Goal: Task Accomplishment & Management: Use online tool/utility

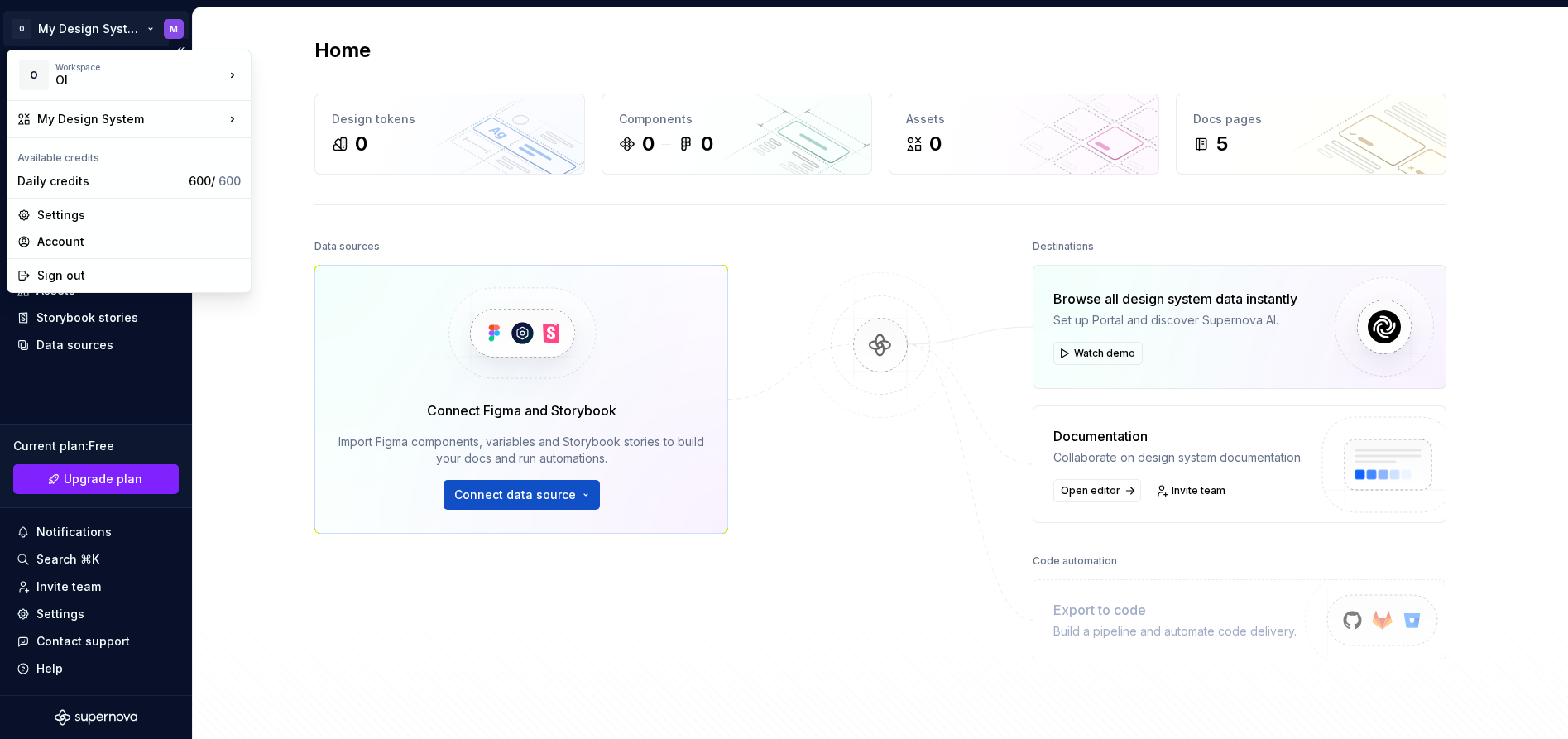
click at [139, 26] on html "O My Design System M Home Documentation Analytics Code automation Design system…" at bounding box center [784, 369] width 1568 height 739
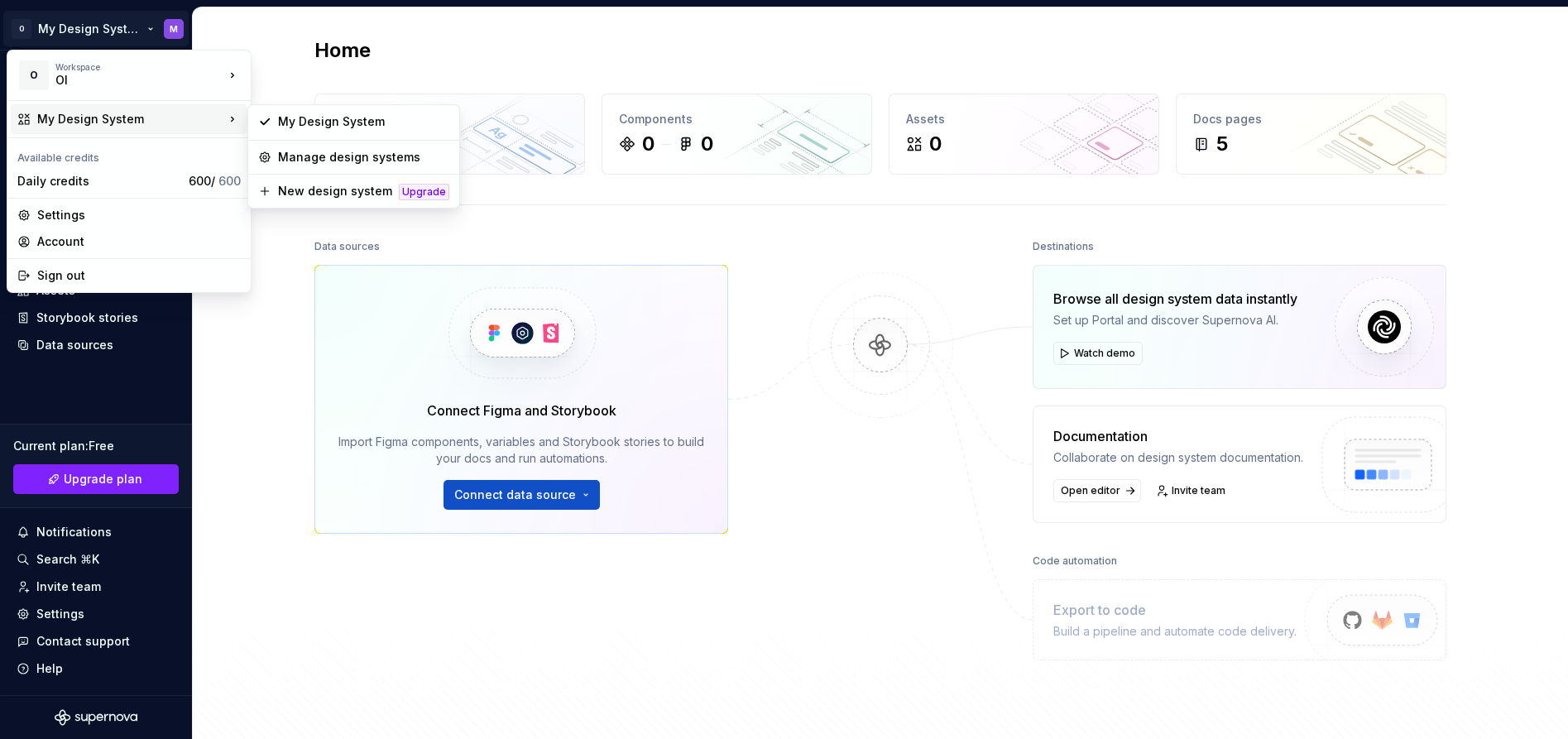
click at [287, 312] on html "O My Design System M Home Documentation Analytics Code automation Design system…" at bounding box center [784, 369] width 1568 height 739
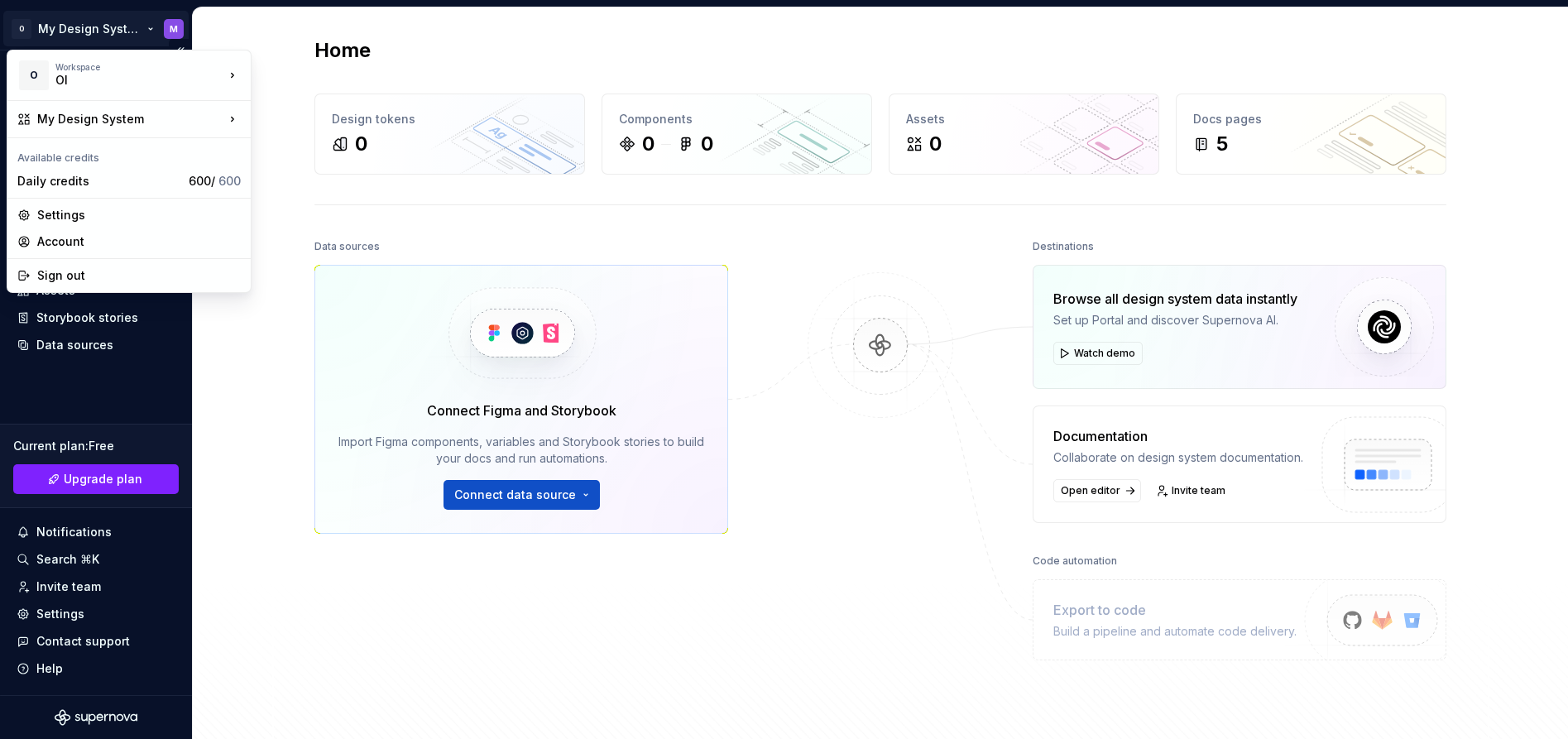
click at [146, 28] on html "O My Design System M Home Documentation Analytics Code automation Design system…" at bounding box center [784, 369] width 1568 height 739
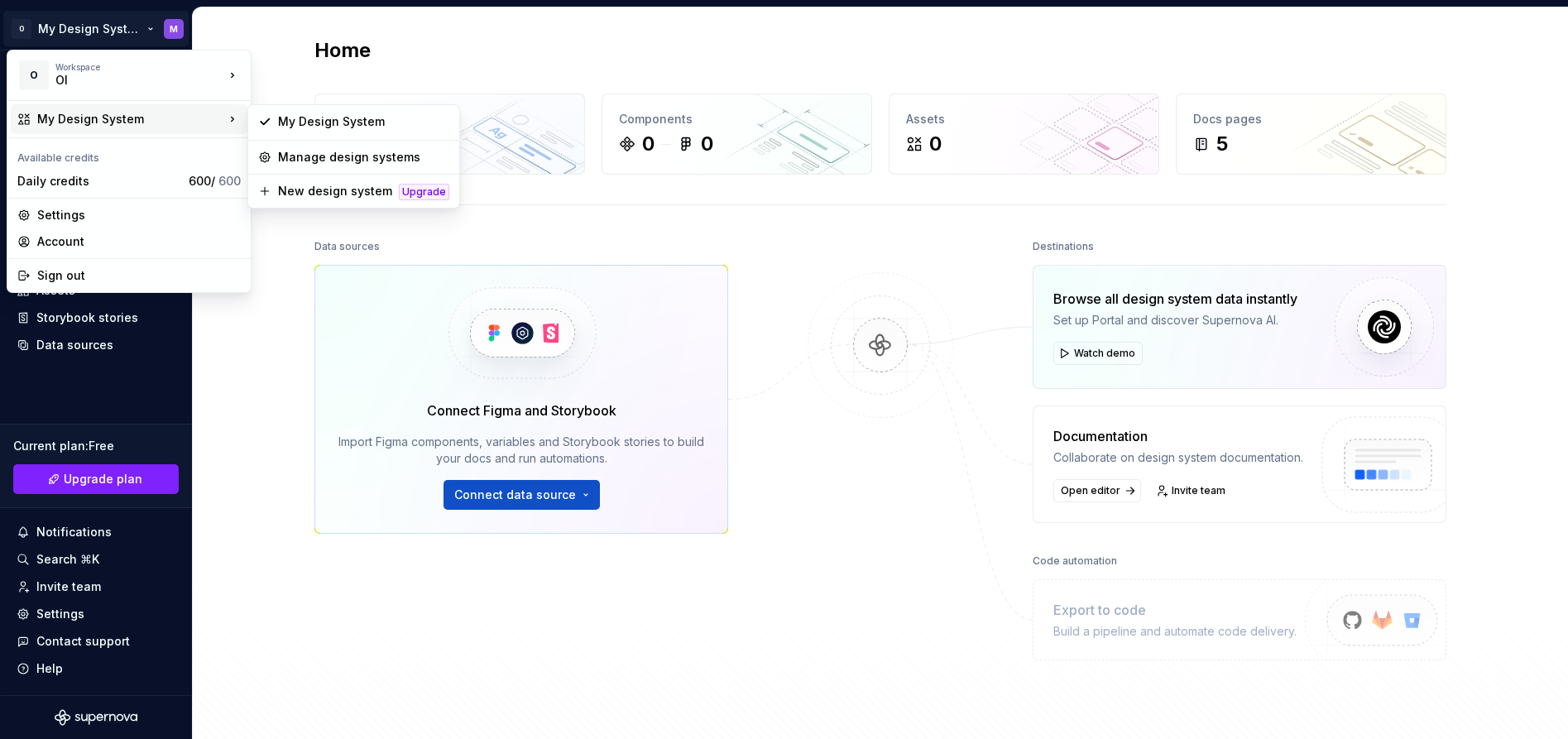
drag, startPoint x: 290, startPoint y: 428, endPoint x: 311, endPoint y: 429, distance: 21.0
click at [290, 428] on html "O My Design System M Home Documentation Analytics Code automation Design system…" at bounding box center [784, 369] width 1568 height 739
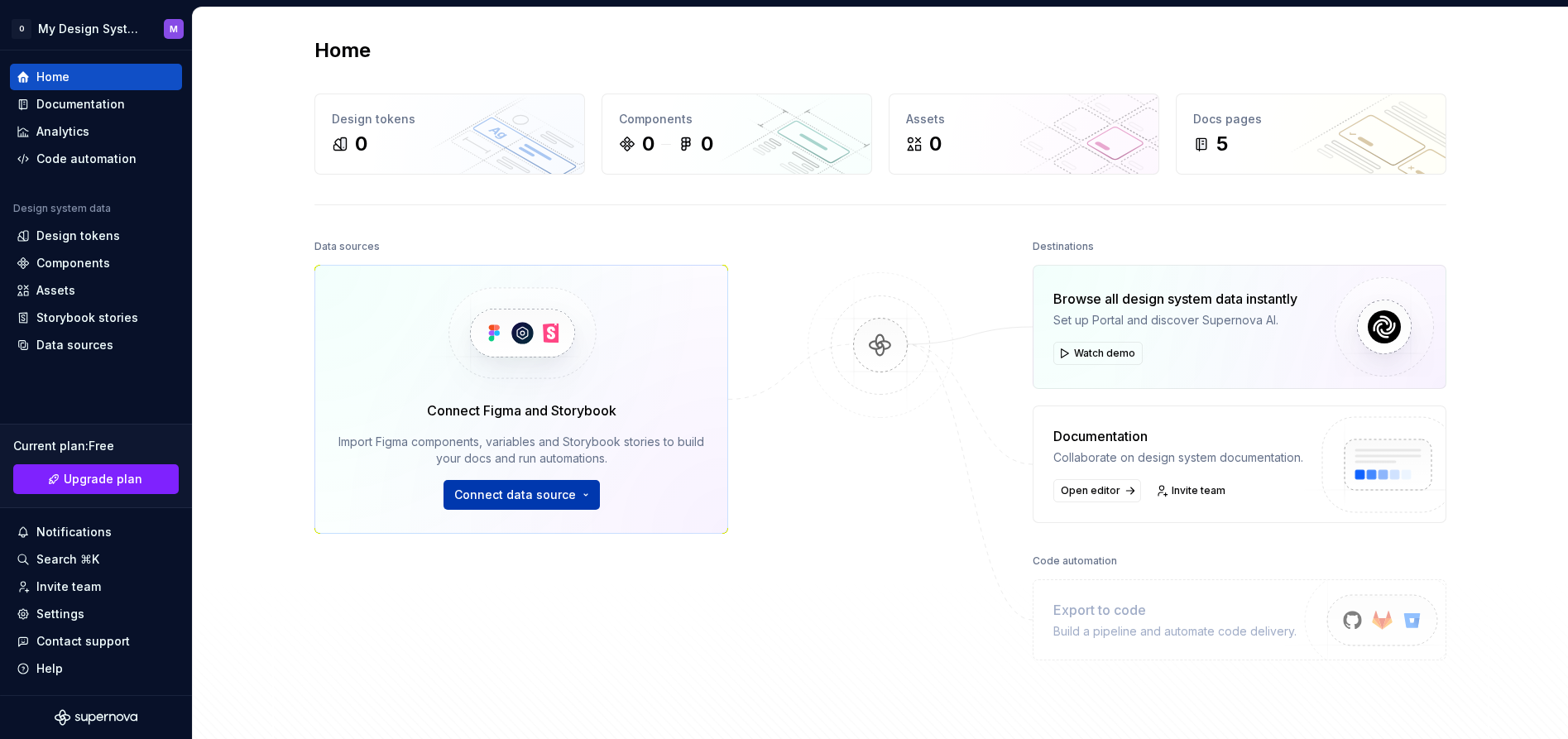
click at [485, 495] on span "Connect data source" at bounding box center [516, 495] width 122 height 17
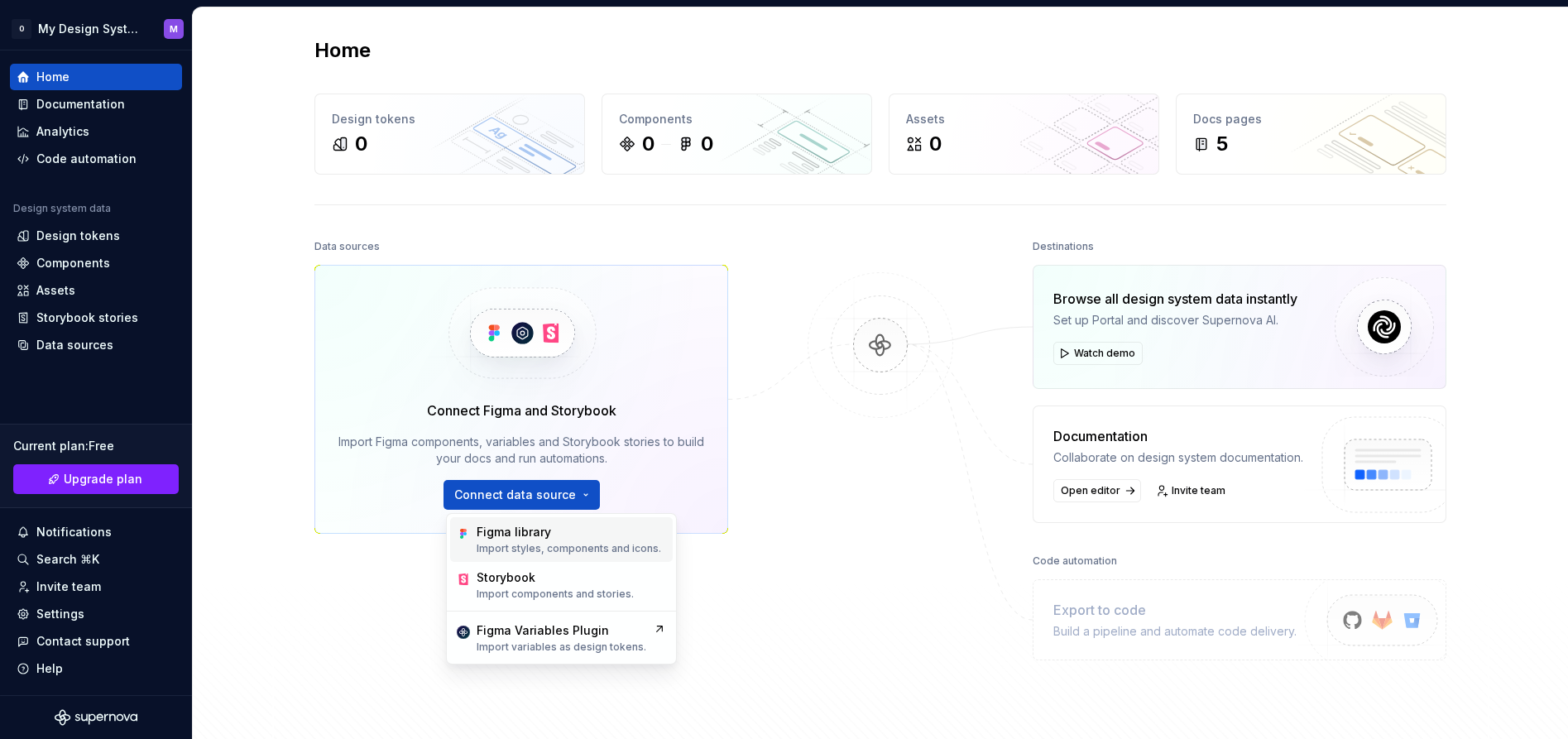
click at [551, 541] on div "Figma library Import styles, components and icons." at bounding box center [569, 539] width 185 height 31
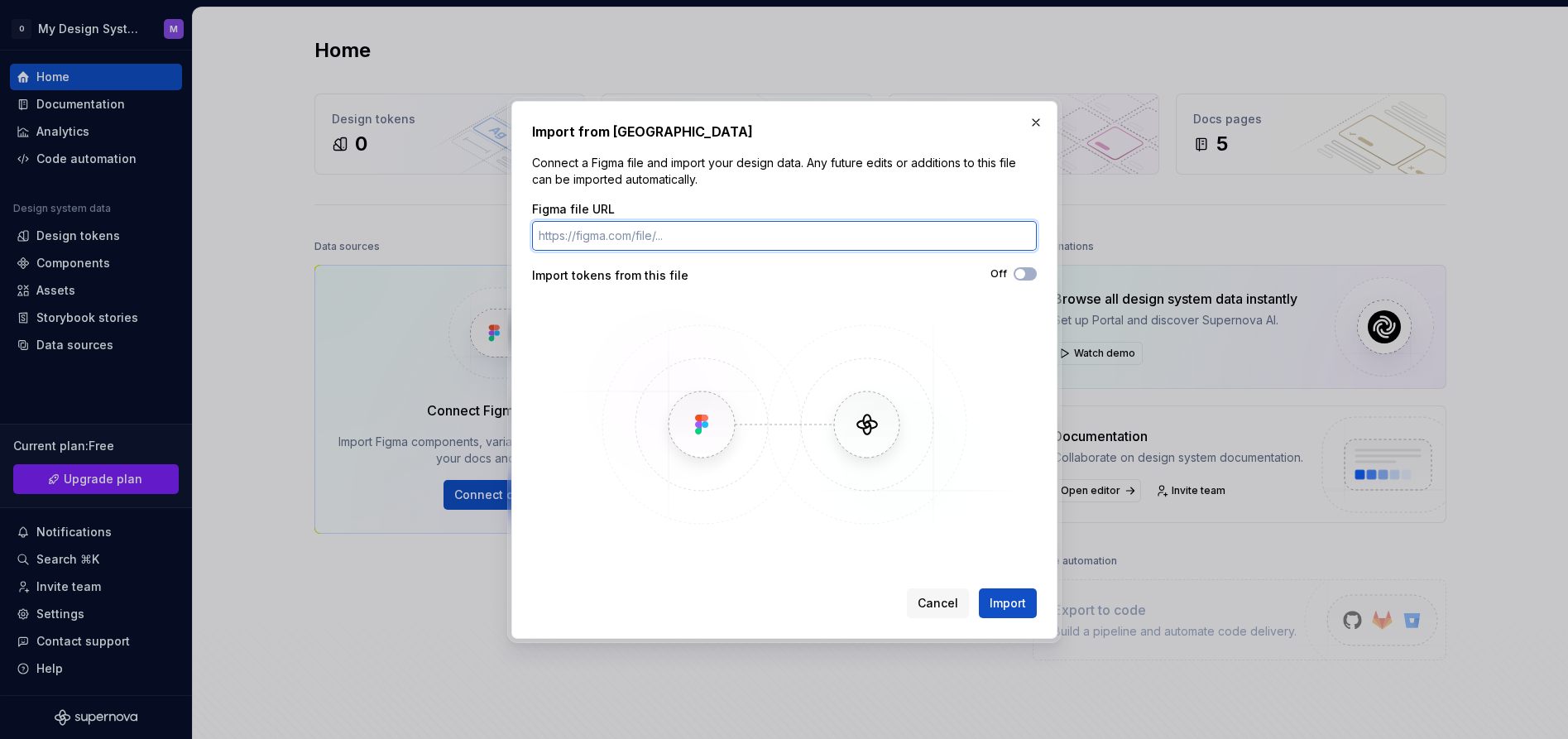
click at [581, 248] on input "Figma file URL" at bounding box center [784, 236] width 505 height 30
paste input "https://www.figma.com/design/NQc8M8cEoXP9ML4xfv5pPn/%C3%93leo-Invis%C3%ADvel--U…"
type input "https://www.figma.com/design/NQc8M8cEoXP9ML4xfv5pPn/%C3%93leo-Invis%C3%ADvel--U…"
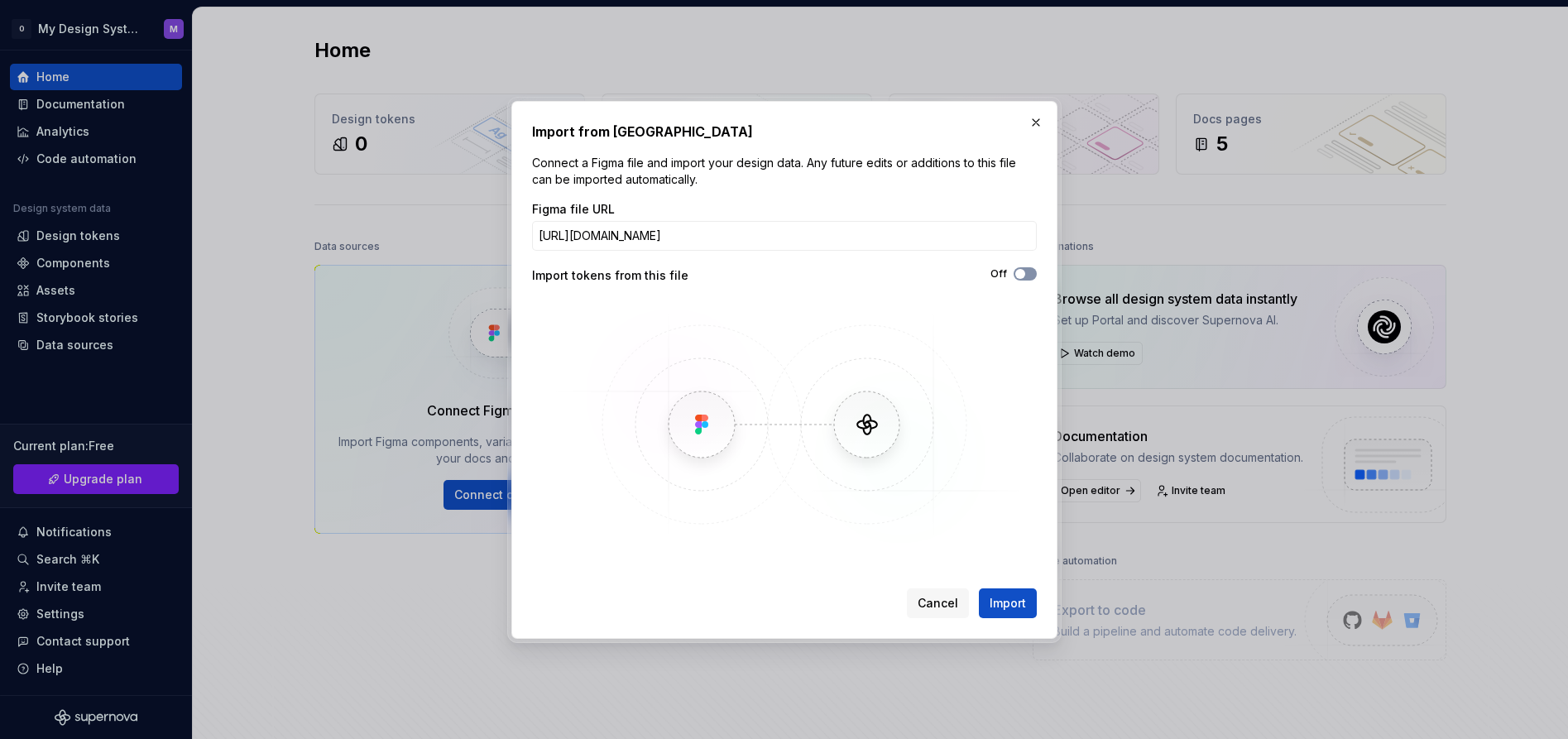
click at [1022, 275] on span "button" at bounding box center [1020, 274] width 10 height 10
click at [1003, 603] on span "Import" at bounding box center [1007, 603] width 36 height 17
